Goal: Transaction & Acquisition: Purchase product/service

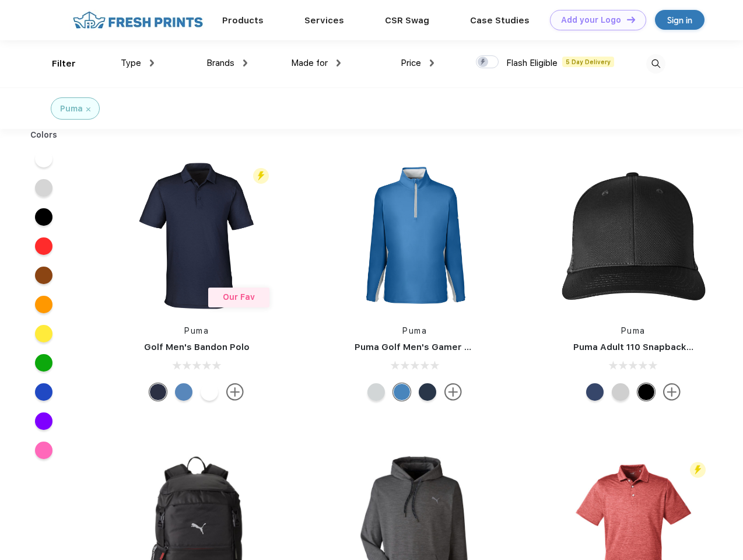
click at [593, 20] on link "Add your Logo Design Tool" at bounding box center [598, 20] width 96 height 20
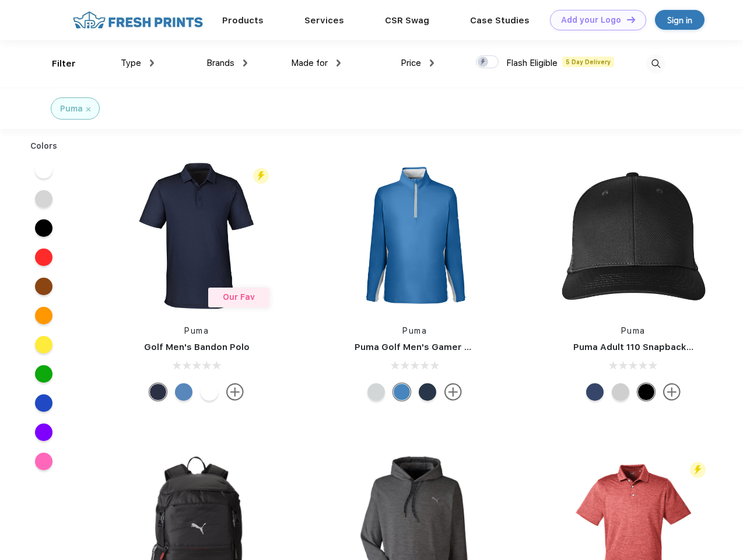
click at [0, 0] on div "Design Tool" at bounding box center [0, 0] width 0 height 0
click at [626, 19] on link "Add your Logo Design Tool" at bounding box center [598, 20] width 96 height 20
click at [56, 64] on div "Filter" at bounding box center [64, 63] width 24 height 13
click at [138, 63] on span "Type" at bounding box center [131, 63] width 20 height 10
click at [227, 63] on span "Brands" at bounding box center [220, 63] width 28 height 10
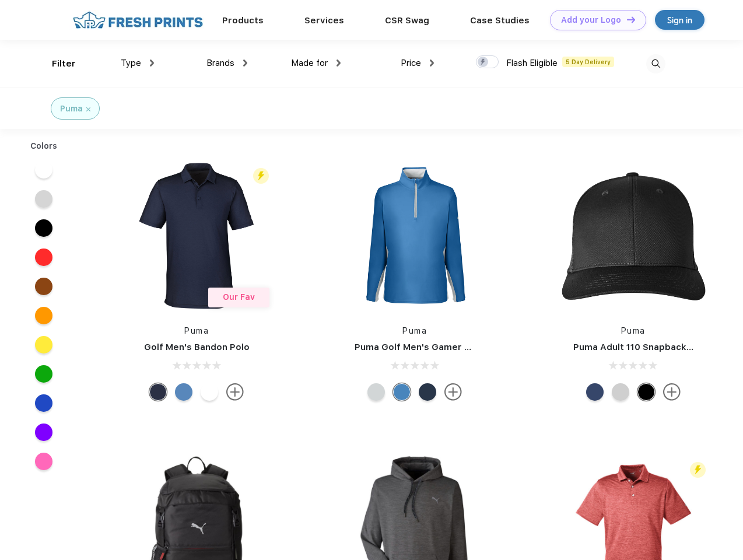
click at [316, 63] on span "Made for" at bounding box center [309, 63] width 37 height 10
click at [417, 63] on span "Price" at bounding box center [411, 63] width 20 height 10
click at [487, 62] on div at bounding box center [487, 61] width 23 height 13
click at [483, 62] on input "checkbox" at bounding box center [480, 59] width 8 height 8
click at [655, 64] on img at bounding box center [655, 63] width 19 height 19
